Goal: Find contact information

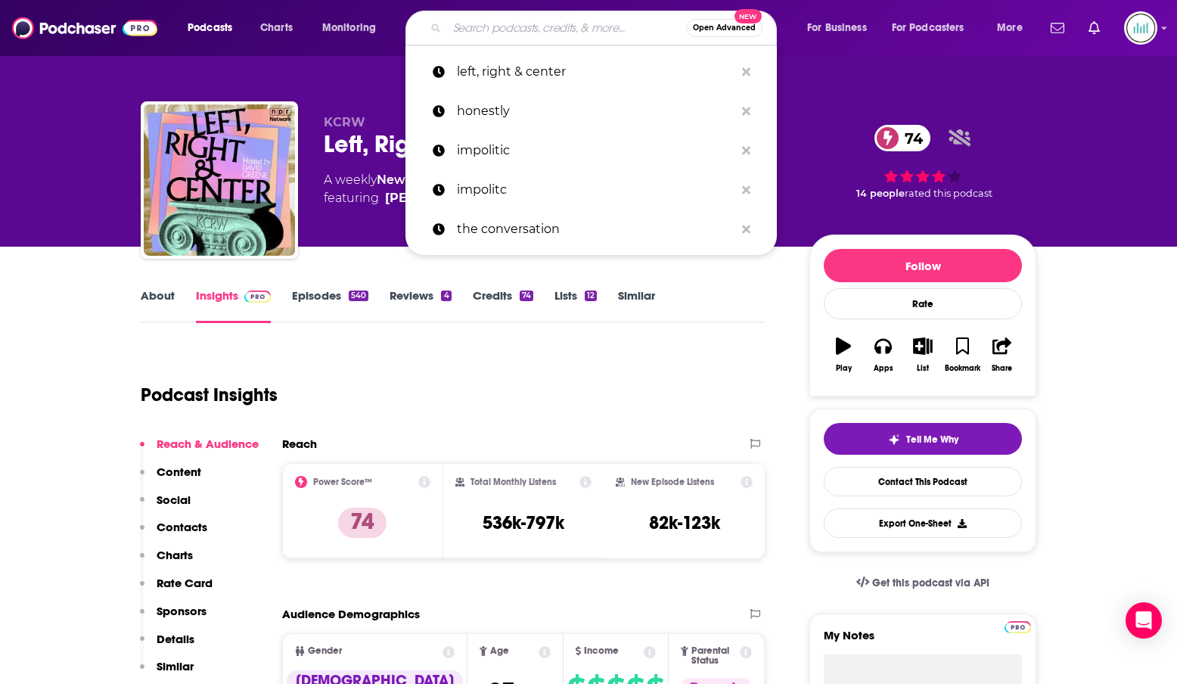
click at [533, 39] on input "Search podcasts, credits, & more..." at bounding box center [566, 28] width 239 height 24
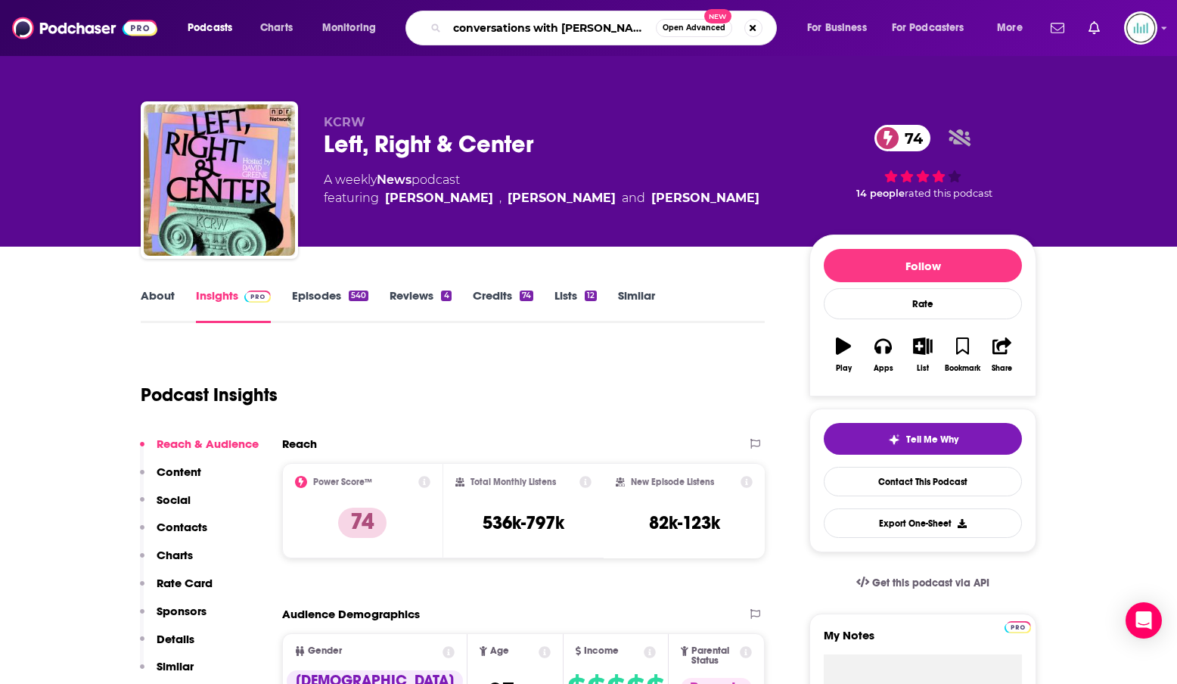
type input "conversations with [PERSON_NAME]"
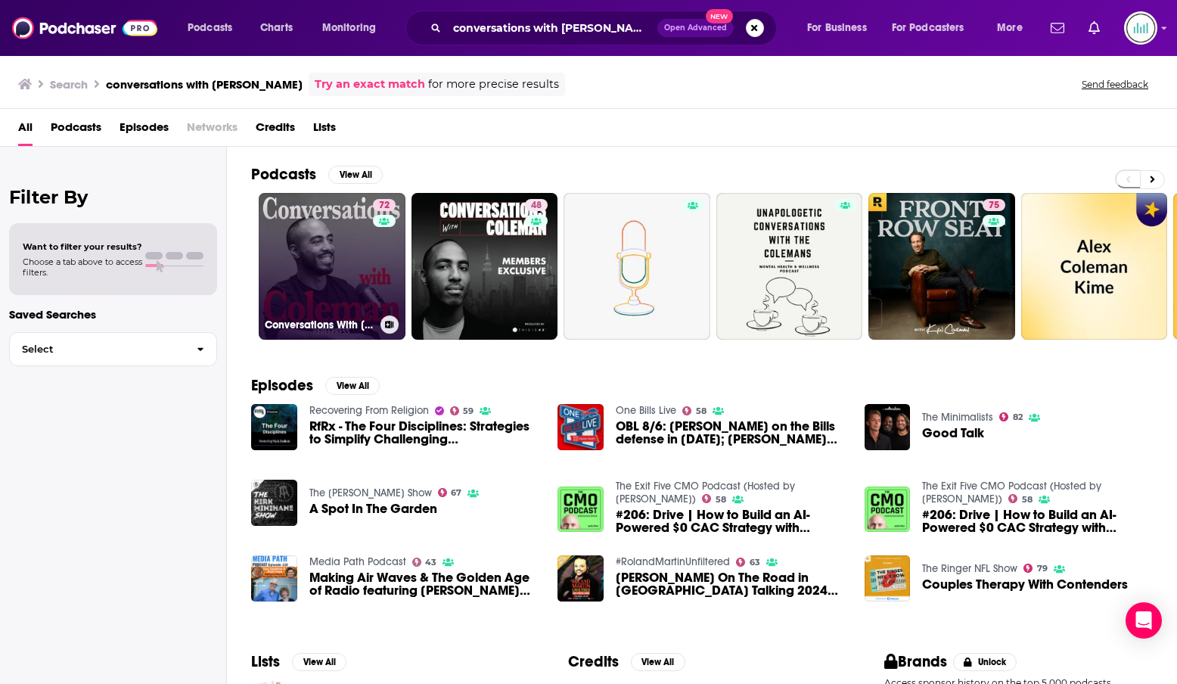
click at [310, 237] on link "72 Conversations With [PERSON_NAME]" at bounding box center [332, 266] width 147 height 147
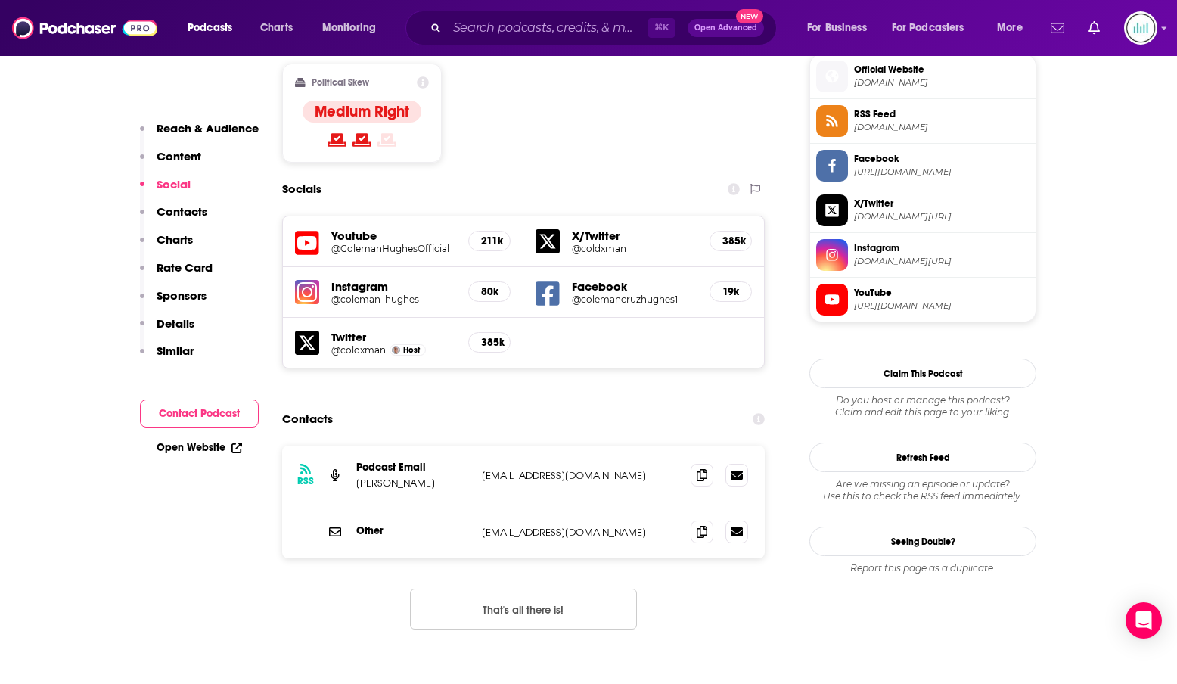
scroll to position [1243, 0]
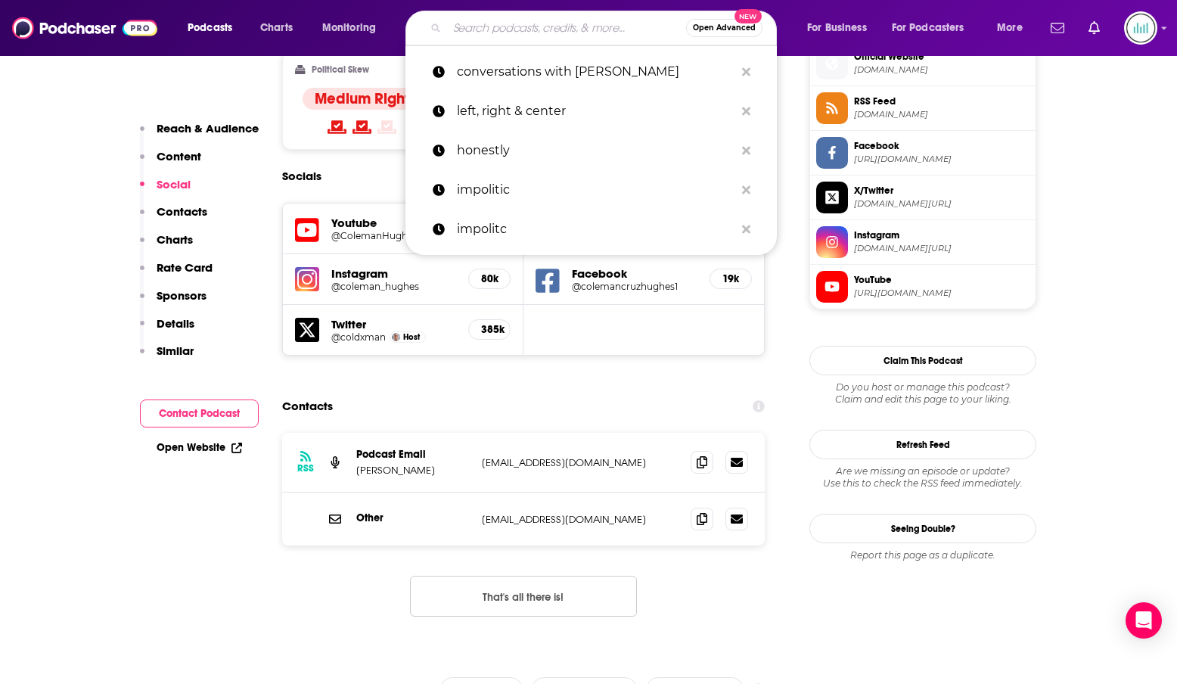
click at [529, 27] on input "Search podcasts, credits, & more..." at bounding box center [566, 28] width 239 height 24
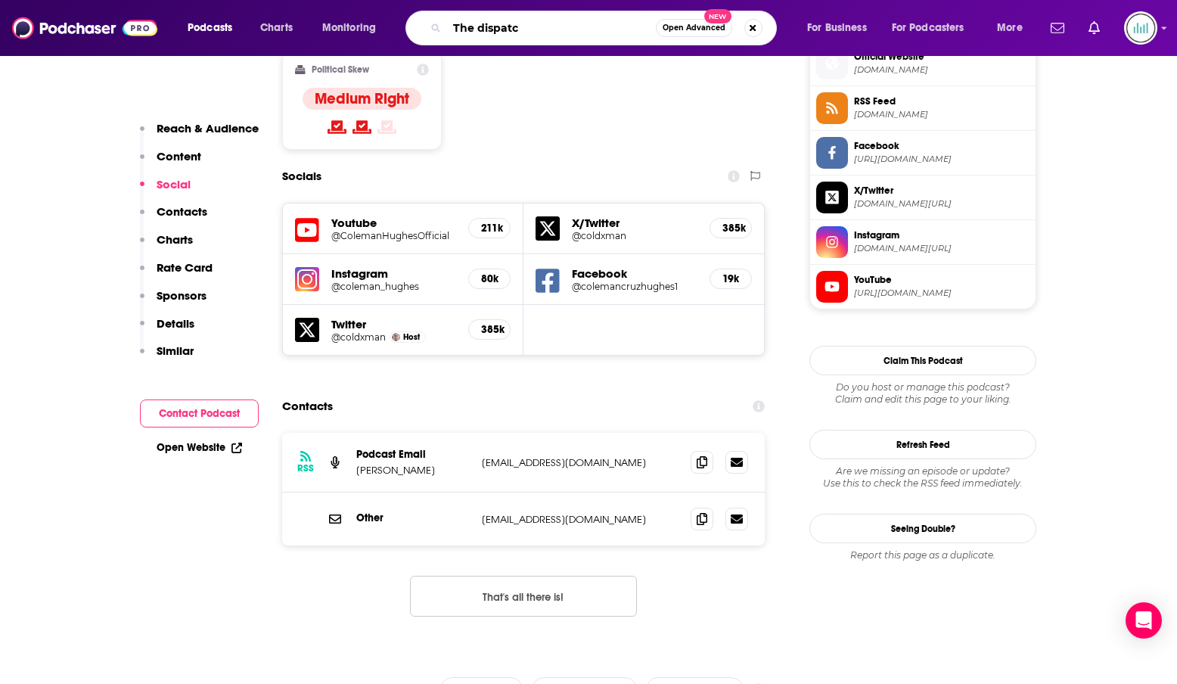
type input "The dispatch"
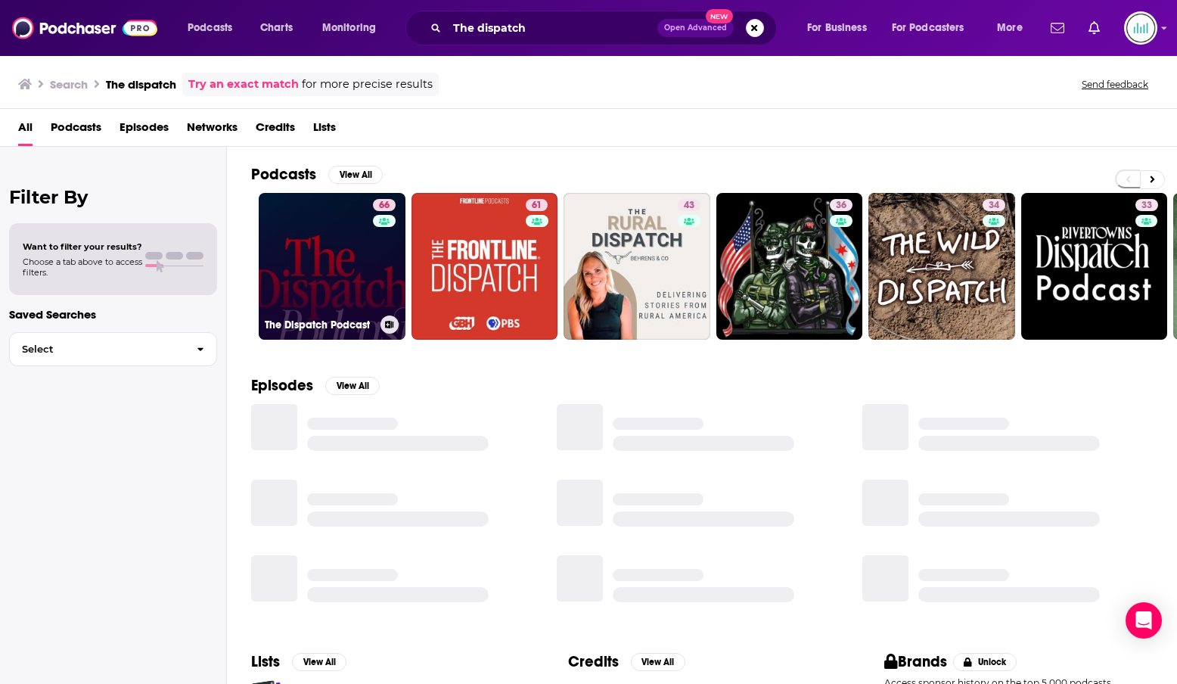
click at [296, 273] on link "66 The Dispatch Podcast" at bounding box center [332, 266] width 147 height 147
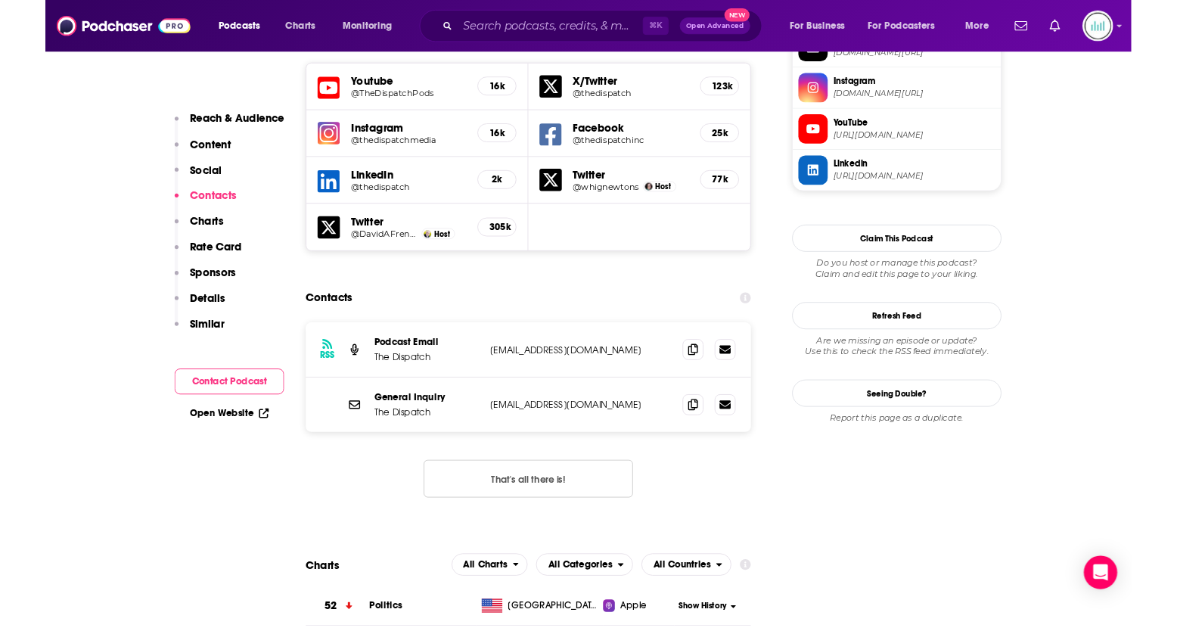
scroll to position [1392, 0]
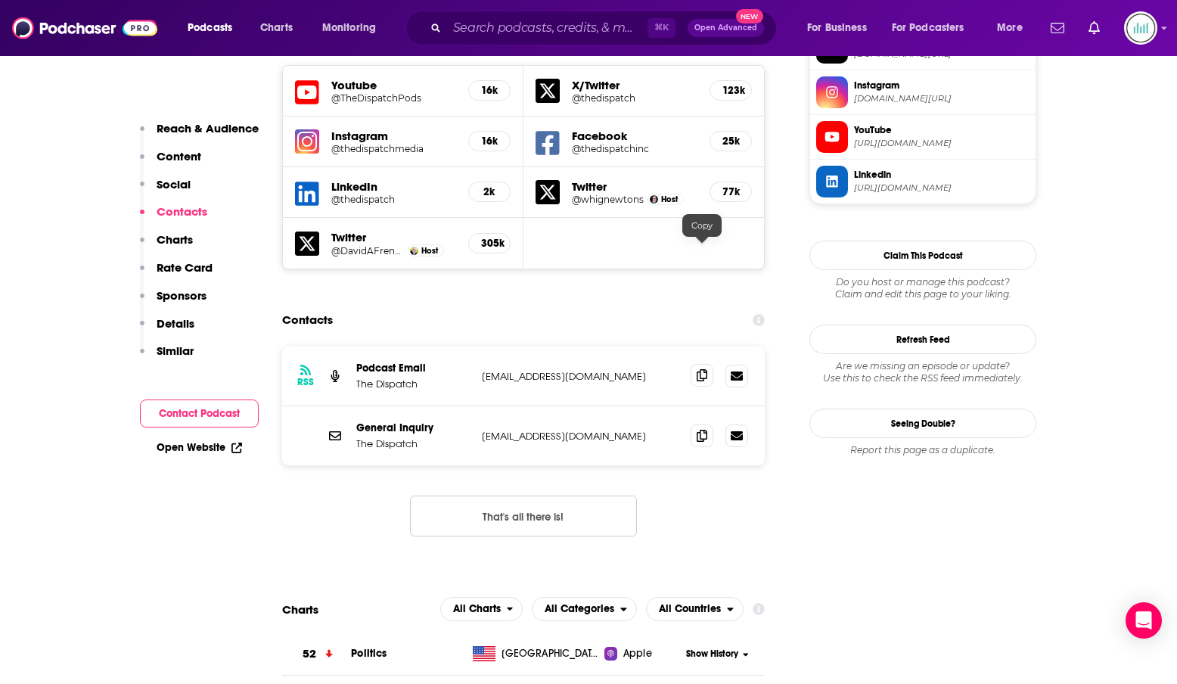
click at [702, 369] on icon at bounding box center [702, 375] width 11 height 12
